Goal: Task Accomplishment & Management: Use online tool/utility

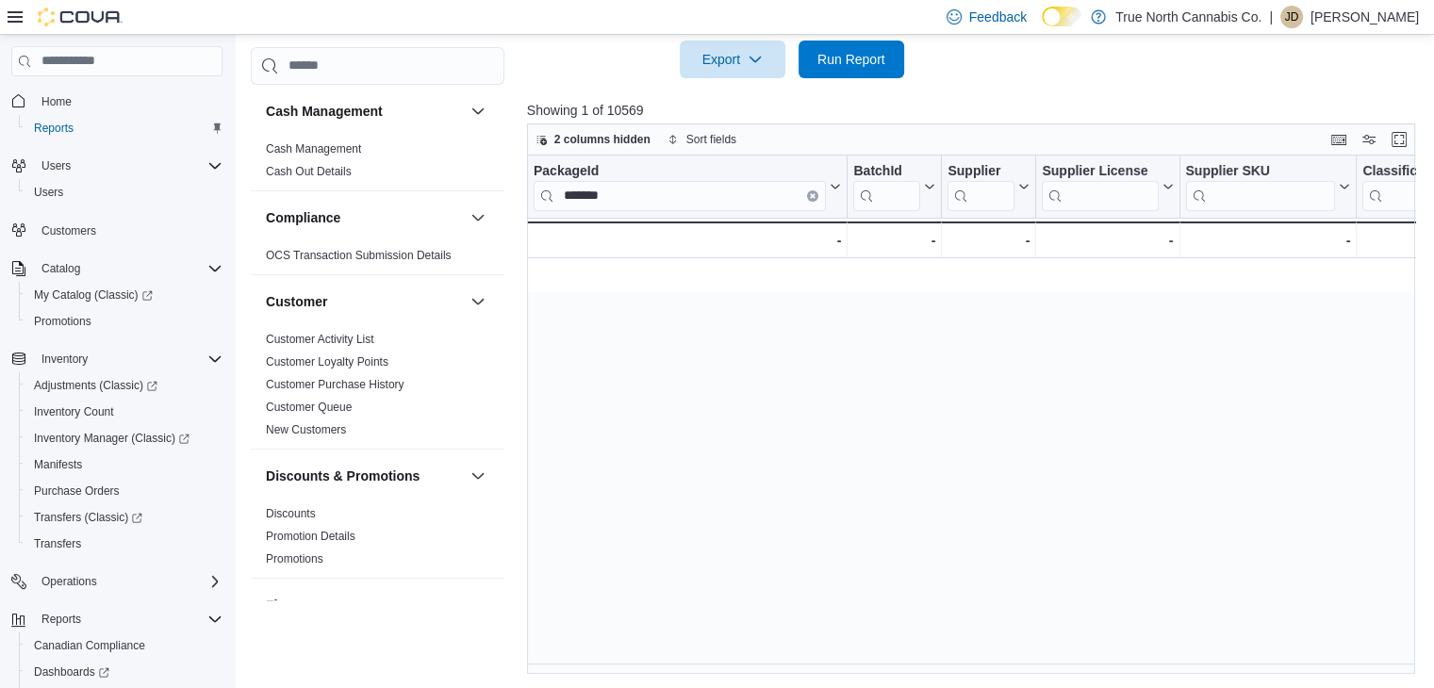
scroll to position [0, 3921]
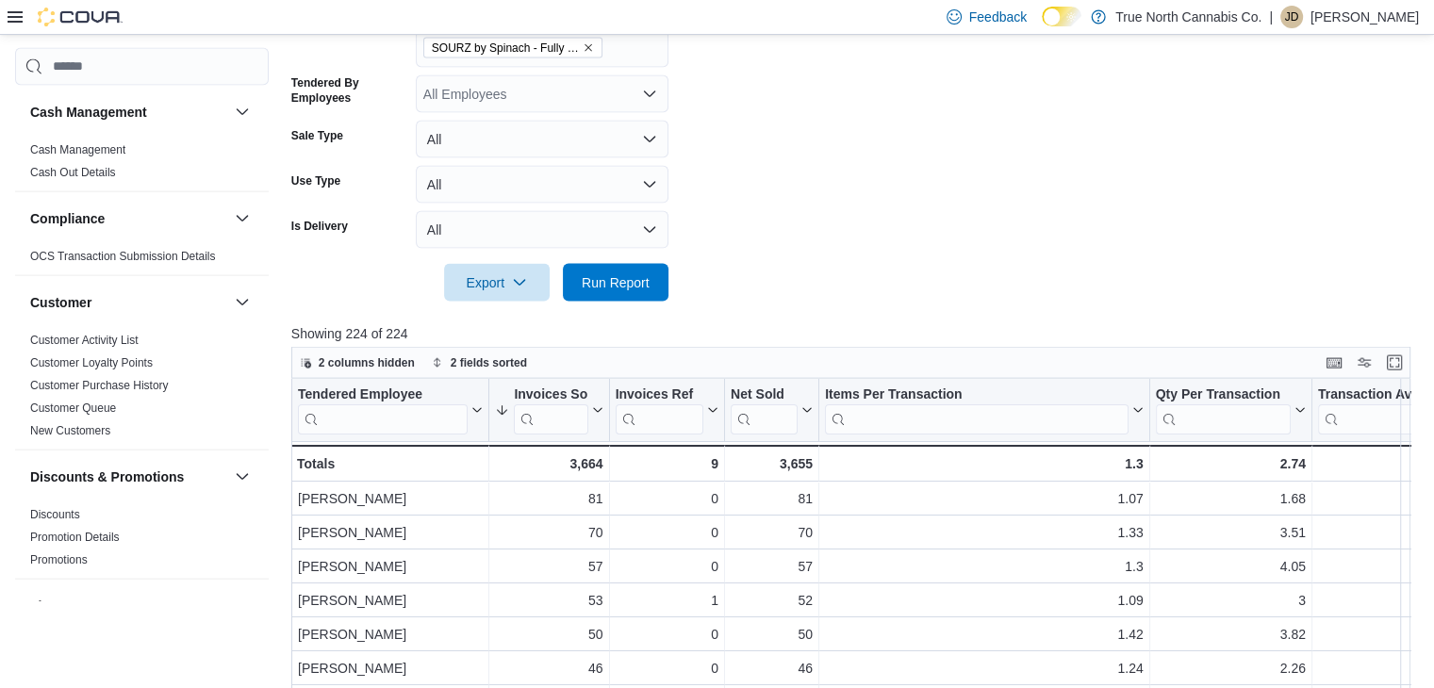
scroll to position [4090, 0]
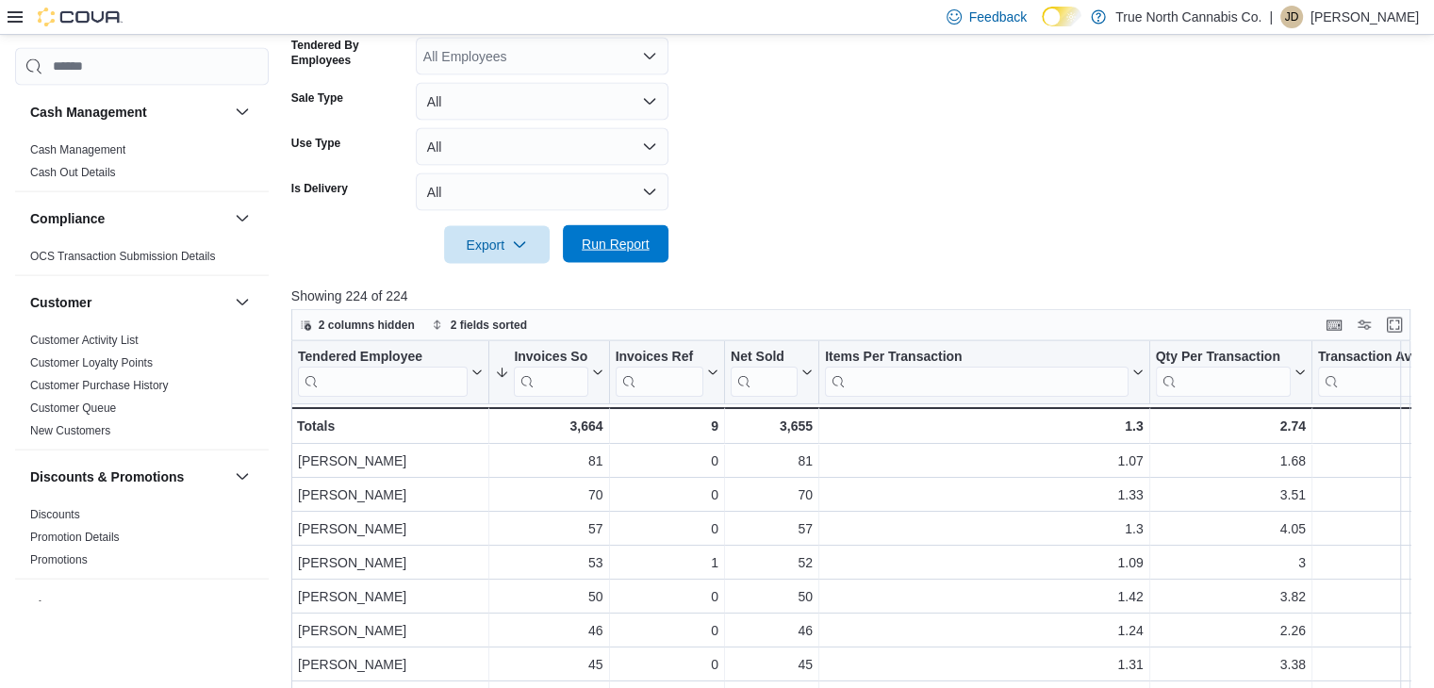
click at [664, 238] on button "Run Report" at bounding box center [616, 244] width 106 height 38
click at [584, 250] on span "Run Report" at bounding box center [616, 244] width 68 height 19
